Goal: Information Seeking & Learning: Learn about a topic

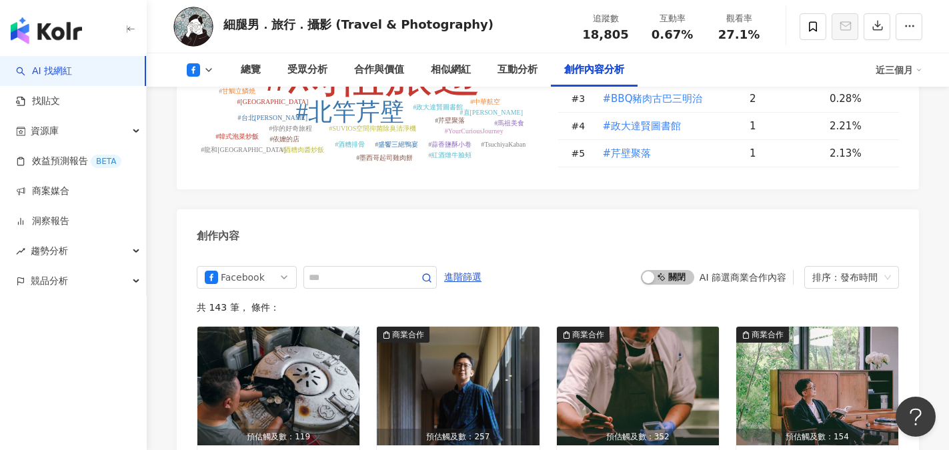
scroll to position [3580, 0]
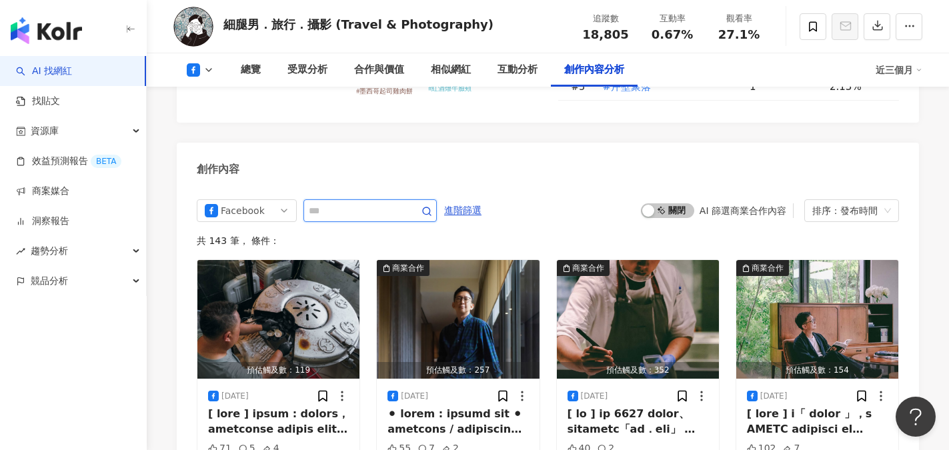
click at [376, 203] on input "text" at bounding box center [355, 211] width 93 height 16
click at [319, 203] on input "text" at bounding box center [355, 211] width 93 height 16
type input "***"
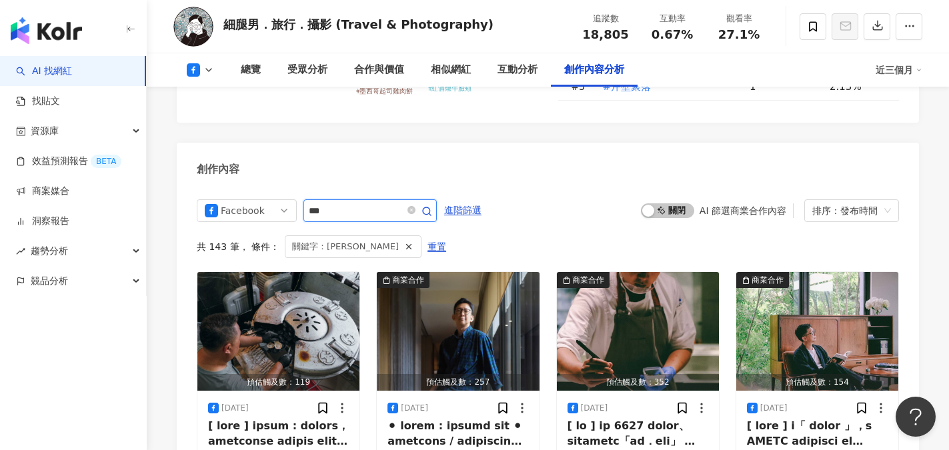
scroll to position [3589, 0]
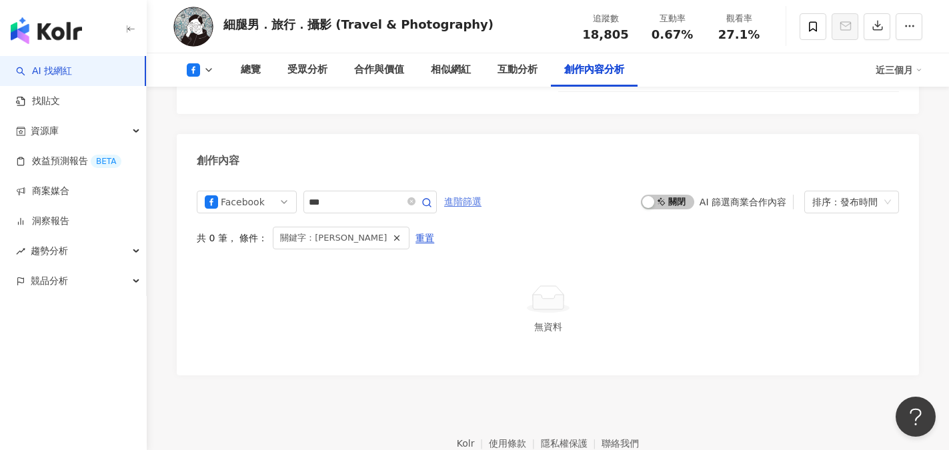
click at [482, 191] on span "進階篩選" at bounding box center [462, 201] width 37 height 21
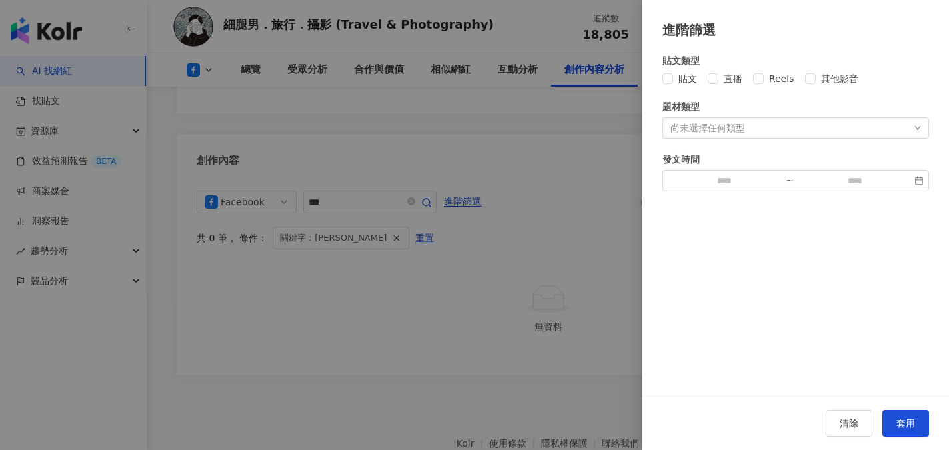
click at [714, 131] on div "尚未選擇任何類型" at bounding box center [707, 128] width 75 height 11
click at [674, 81] on span "貼文" at bounding box center [687, 78] width 29 height 15
click at [738, 185] on input at bounding box center [724, 180] width 113 height 15
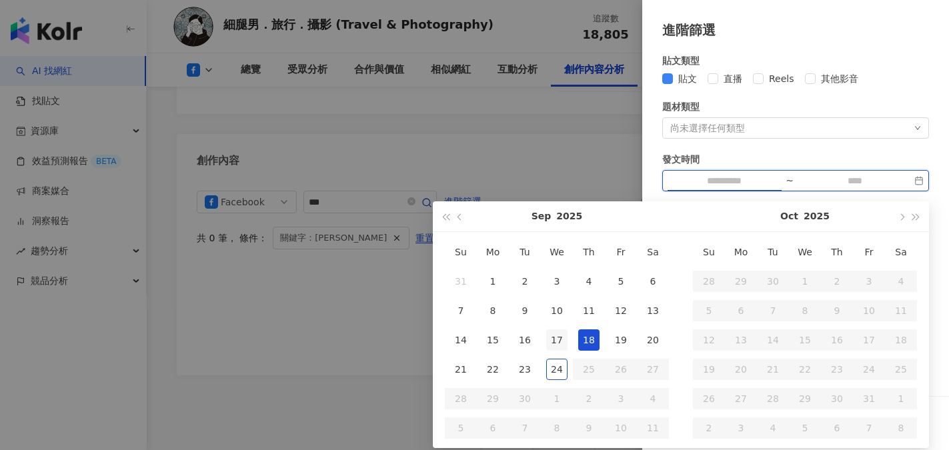
type input "**********"
click at [567, 345] on div "17" at bounding box center [556, 339] width 21 height 21
type input "**********"
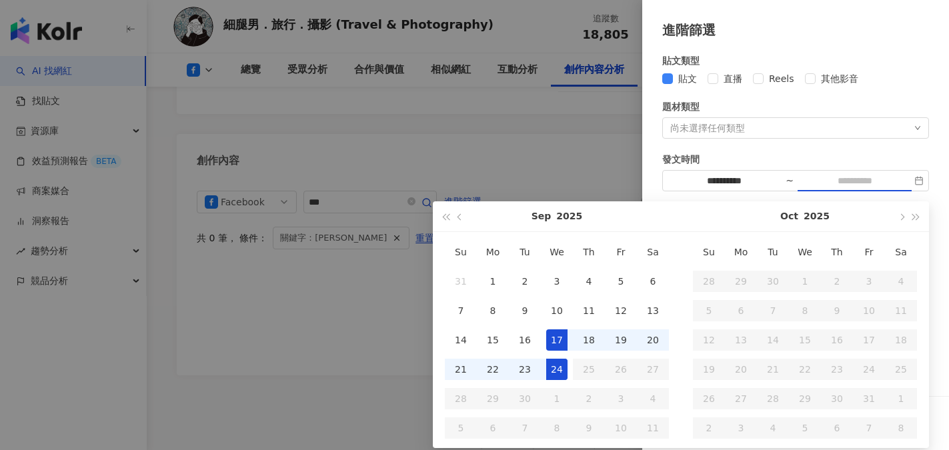
click at [546, 370] on div "24" at bounding box center [556, 369] width 21 height 21
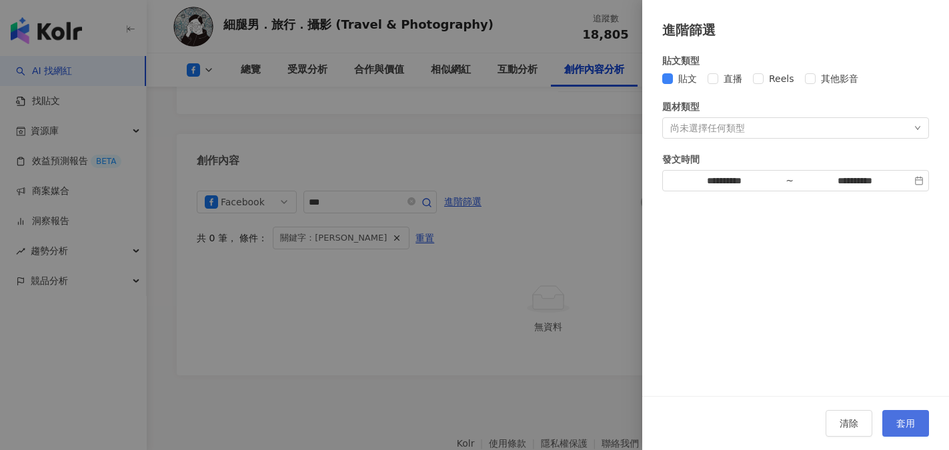
click at [902, 419] on span "套用" at bounding box center [905, 423] width 19 height 11
click at [902, 423] on span "套用" at bounding box center [905, 423] width 19 height 11
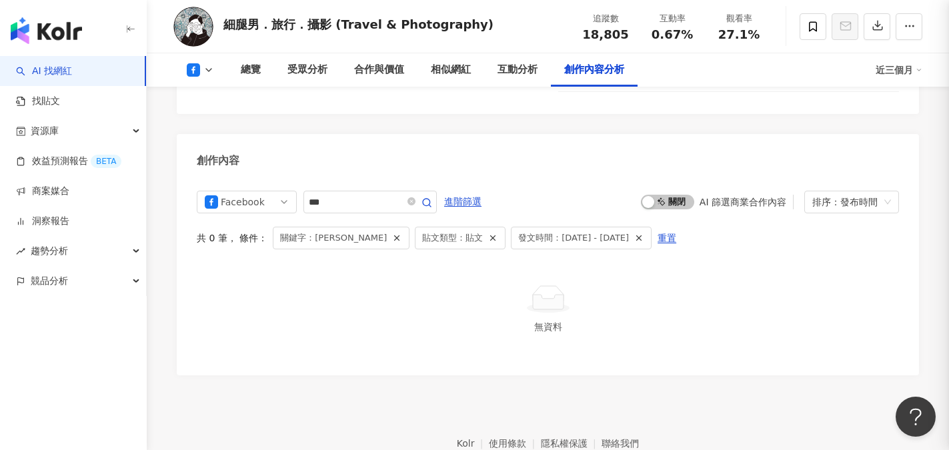
click at [431, 278] on div at bounding box center [474, 225] width 949 height 450
click at [197, 32] on img at bounding box center [193, 27] width 40 height 40
click at [195, 72] on icon at bounding box center [193, 69] width 13 height 13
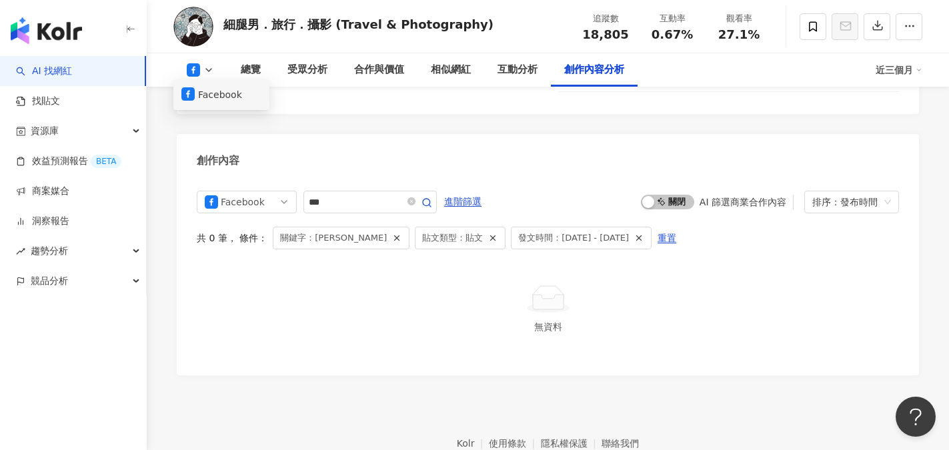
click at [201, 91] on button "Facebook" at bounding box center [221, 94] width 80 height 19
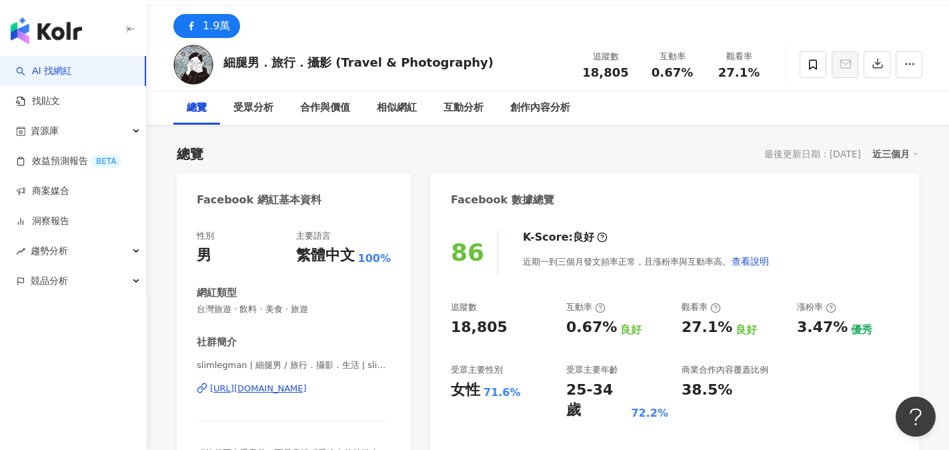
scroll to position [133, 0]
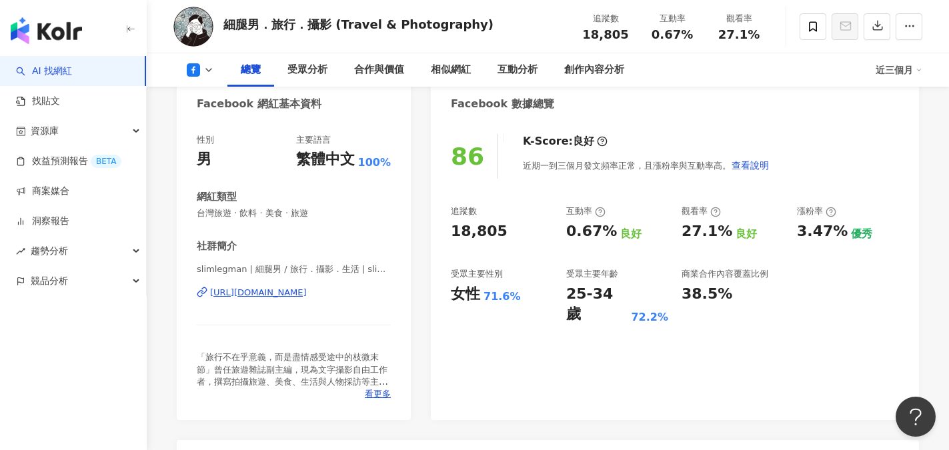
click at [294, 292] on div "[URL][DOMAIN_NAME]" at bounding box center [258, 293] width 97 height 12
